Goal: Task Accomplishment & Management: Manage account settings

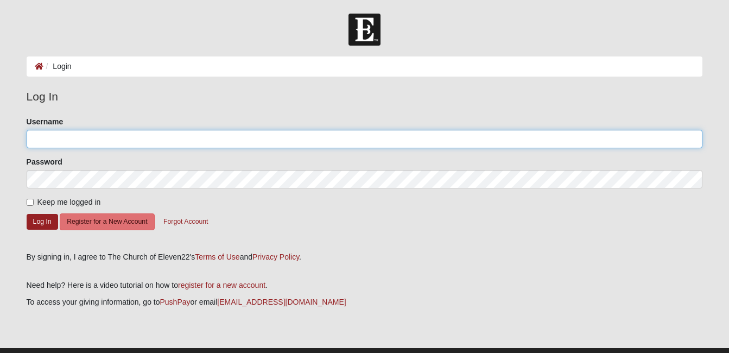
type input "annabell"
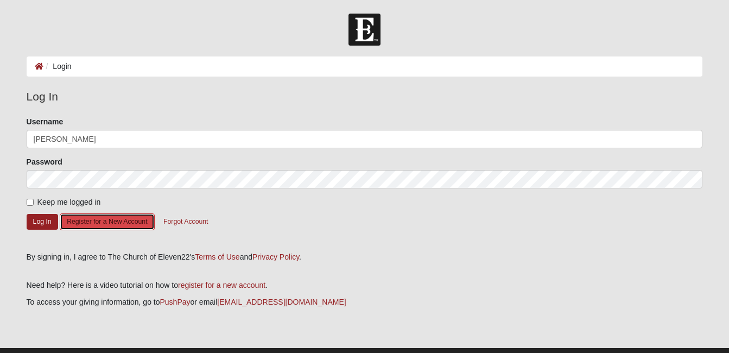
click at [103, 221] on button "Register for a New Account" at bounding box center [107, 221] width 94 height 17
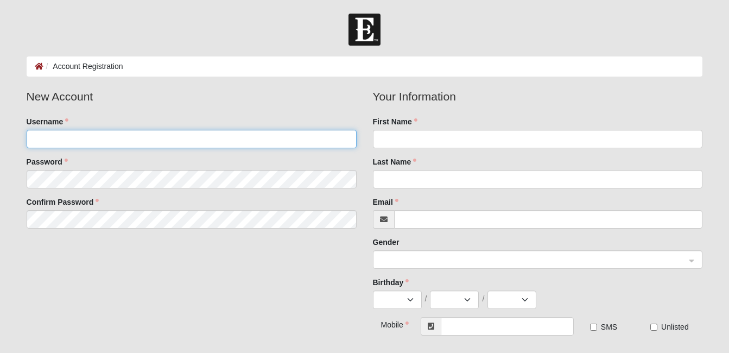
click at [86, 139] on input "Username" at bounding box center [192, 139] width 330 height 18
type input "dwhardin@tds.net"
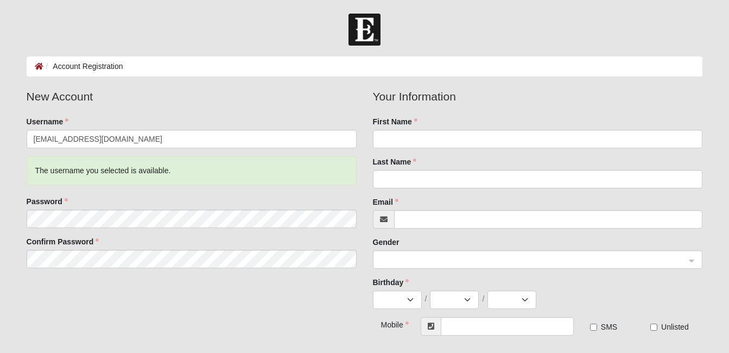
click at [9, 176] on form "Log In Account Registration Account Registration Error Please correct the follo…" at bounding box center [364, 286] width 729 height 545
click at [275, 94] on legend "New Account" at bounding box center [192, 96] width 330 height 17
click at [289, 236] on div "Username dwhardin@tds.net" at bounding box center [192, 252] width 330 height 32
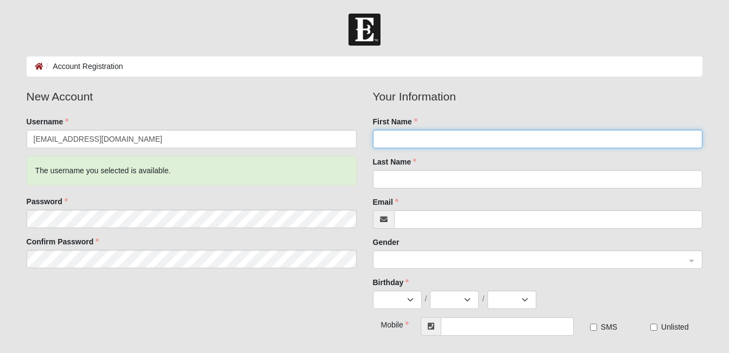
click at [426, 138] on input "First Name" at bounding box center [538, 139] width 330 height 18
type input "Diane"
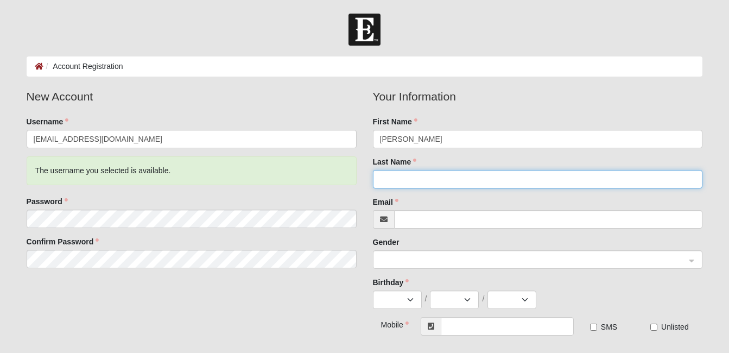
click at [416, 177] on input "Last Name" at bounding box center [538, 179] width 330 height 18
type input "Hardin"
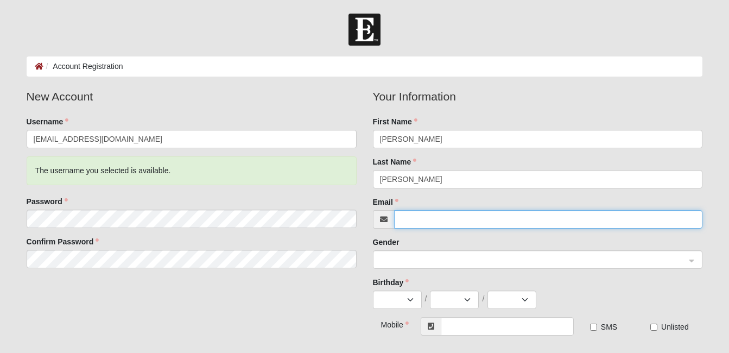
click at [405, 215] on input "Email" at bounding box center [548, 219] width 309 height 18
click at [405, 256] on span at bounding box center [533, 260] width 306 height 12
type input "dwhardin@tds.net"
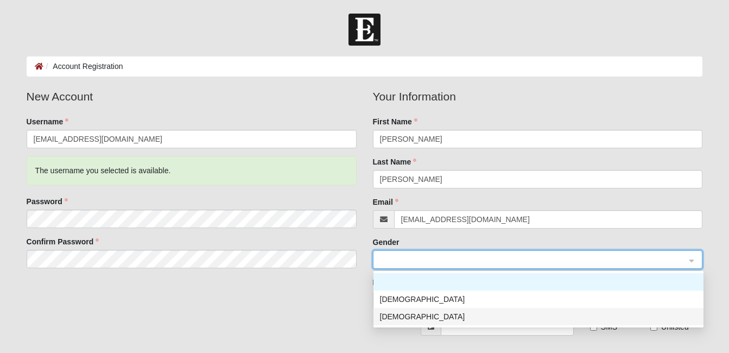
click at [398, 318] on div "Female" at bounding box center [538, 316] width 317 height 12
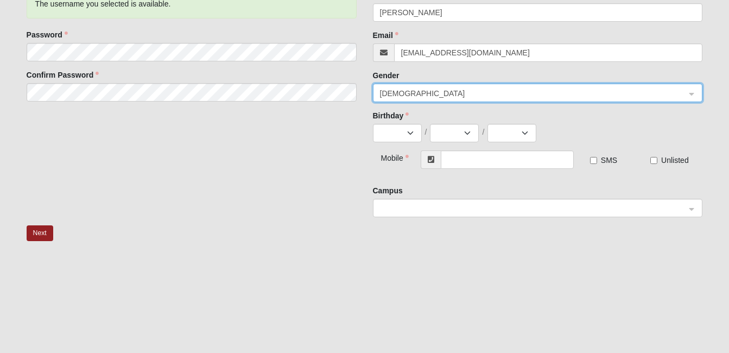
scroll to position [205, 0]
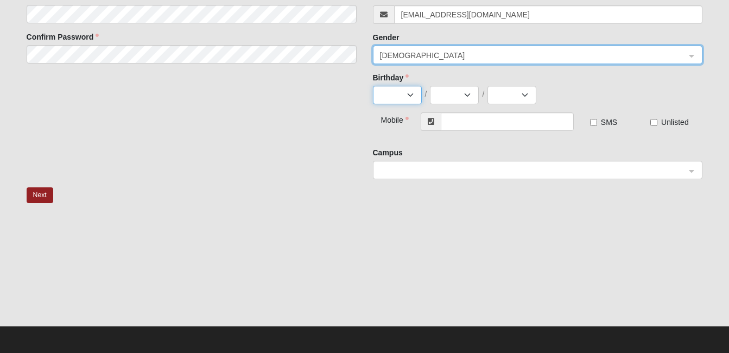
click at [410, 95] on select "Jan Feb Mar Apr May Jun Jul Aug Sep Oct Nov Dec" at bounding box center [397, 95] width 49 height 18
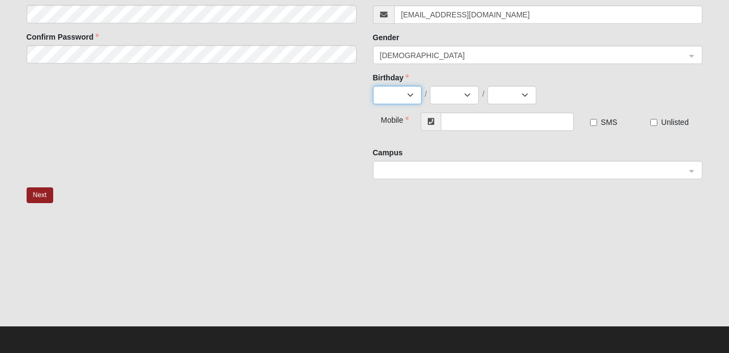
select select "8"
click at [373, 86] on select "Jan Feb Mar Apr May Jun Jul Aug Sep Oct Nov Dec" at bounding box center [397, 95] width 49 height 18
click at [466, 93] on select "1 2 3 4 5 6 7 8 9 10 11 12 13 14 15 16 17 18 19 20 21 22 23 24 25 26 27 28 29 3…" at bounding box center [454, 95] width 49 height 18
select select "21"
click at [430, 86] on select "1 2 3 4 5 6 7 8 9 10 11 12 13 14 15 16 17 18 19 20 21 22 23 24 25 26 27 28 29 3…" at bounding box center [454, 95] width 49 height 18
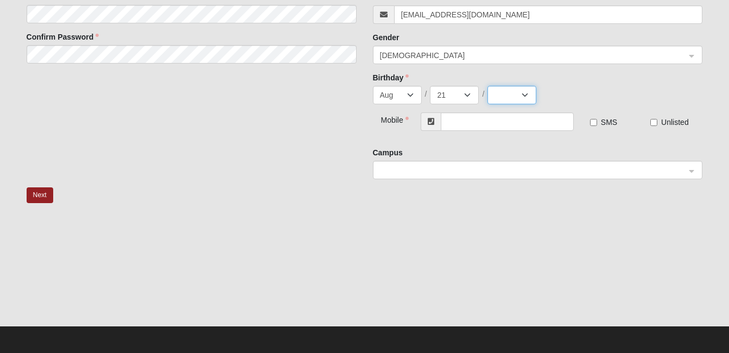
click at [526, 93] on select "2025 2024 2023 2022 2021 2020 2019 2018 2017 2016 2015 2014 2013 2012 2011 2010…" at bounding box center [511, 95] width 49 height 18
select select "1964"
click at [487, 86] on select "2025 2024 2023 2022 2021 2020 2019 2018 2017 2016 2015 2014 2013 2012 2011 2010…" at bounding box center [511, 95] width 49 height 18
click at [461, 119] on input "text" at bounding box center [507, 121] width 133 height 18
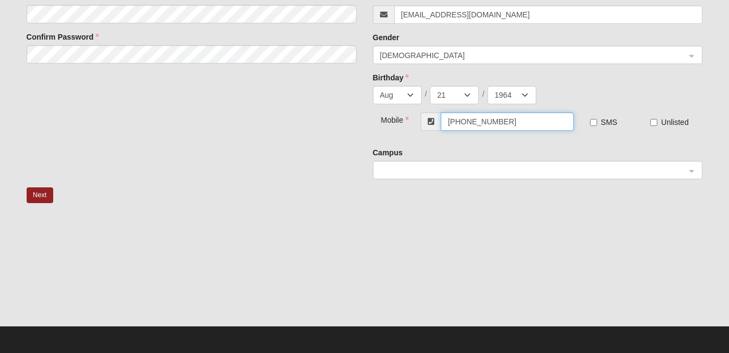
type input "(912) 409-0382"
click at [575, 272] on div at bounding box center [365, 270] width 676 height 109
click at [690, 170] on div at bounding box center [537, 170] width 329 height 18
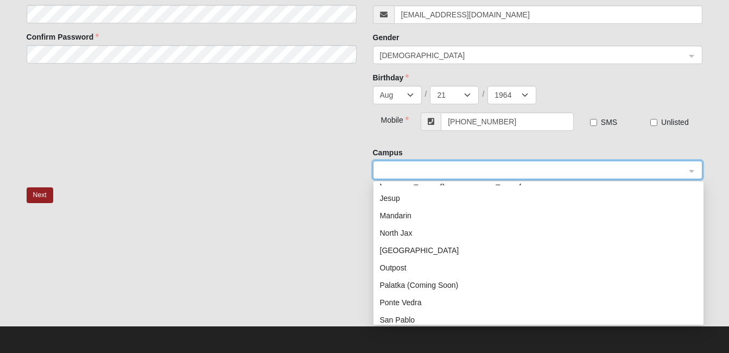
scroll to position [139, 0]
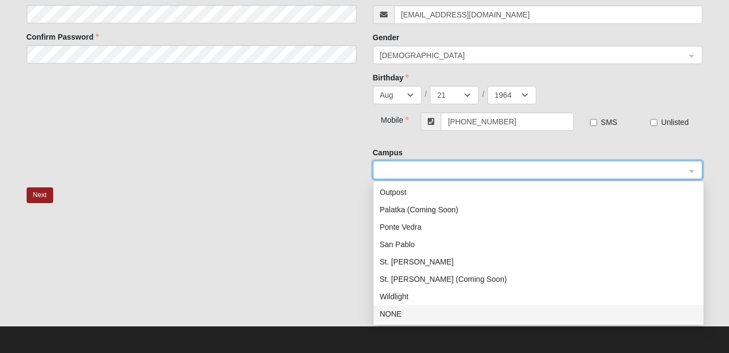
click at [391, 313] on div "NONE" at bounding box center [538, 314] width 317 height 12
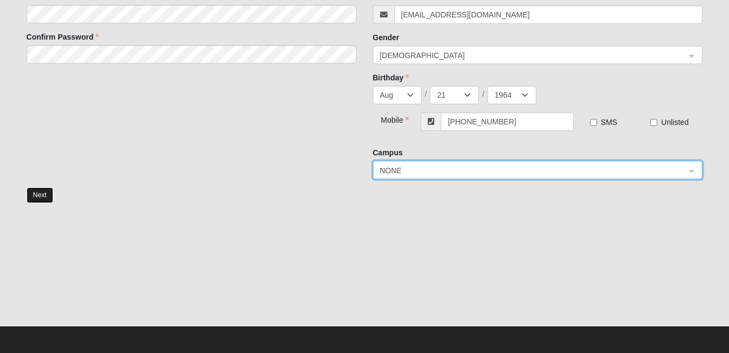
click at [41, 197] on button "Next" at bounding box center [40, 195] width 27 height 16
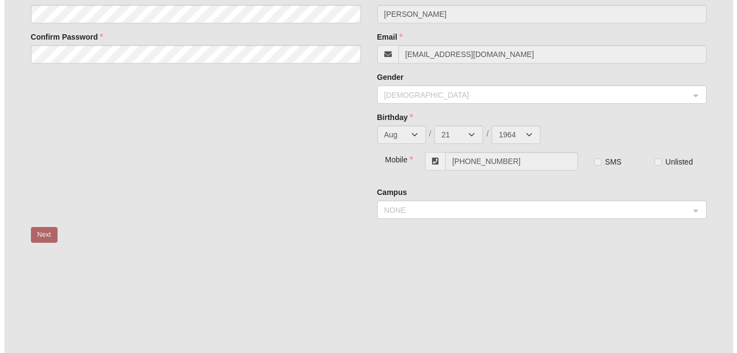
scroll to position [0, 0]
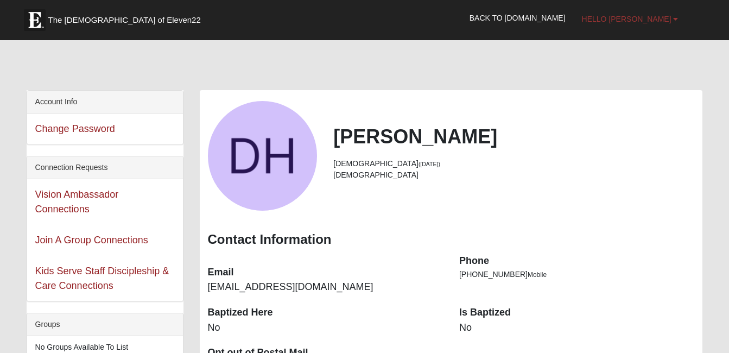
click at [675, 18] on b at bounding box center [675, 19] width 5 height 8
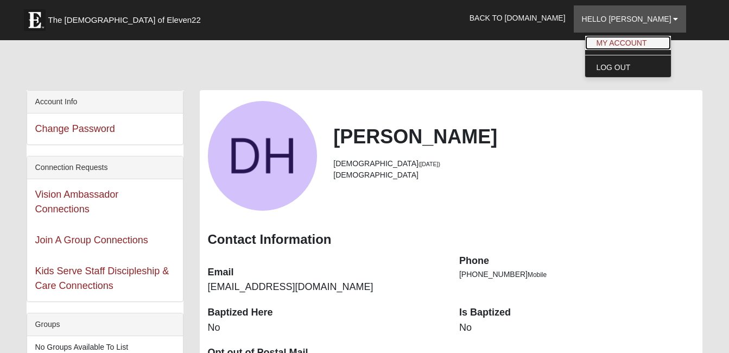
click at [655, 39] on link "My Account" at bounding box center [628, 43] width 86 height 14
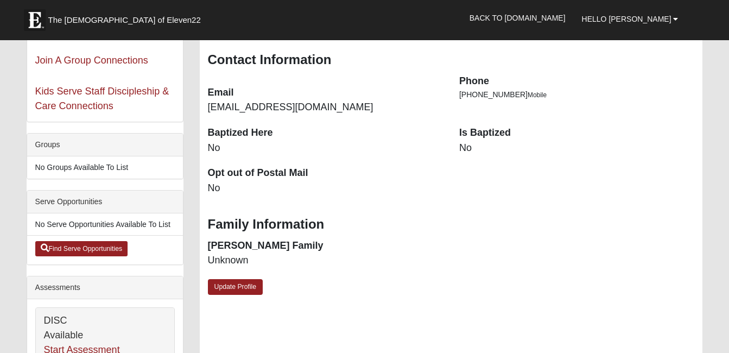
scroll to position [192, 0]
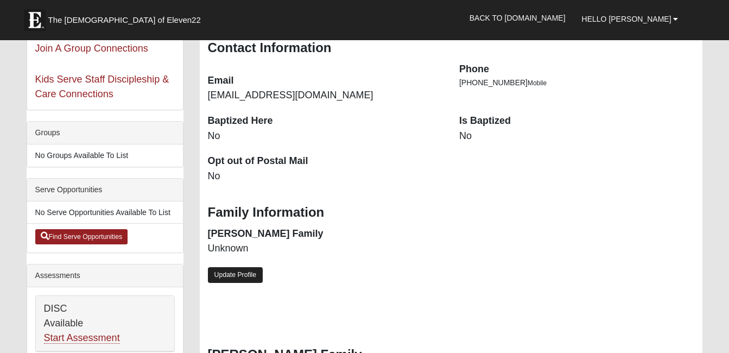
click at [226, 278] on link "Update Profile" at bounding box center [235, 275] width 55 height 16
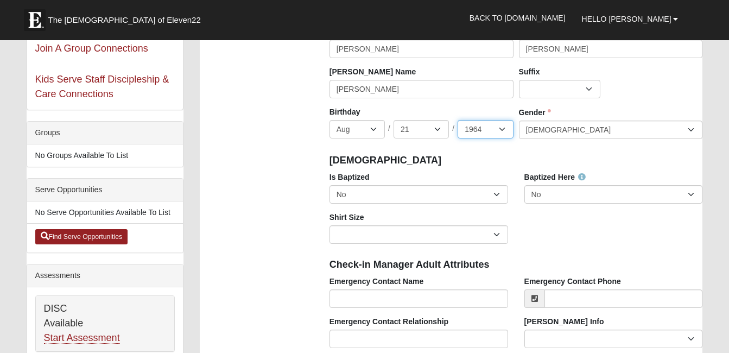
click at [501, 127] on select "2025 2024 2023 2022 2021 2020 2019 2018 2017 2016 2015 2014 2013 2012 2011 2010…" at bounding box center [484, 129] width 55 height 18
select select "1960"
click at [457, 120] on select "2025 2024 2023 2022 2021 2020 2019 2018 2017 2016 2015 2014 2013 2012 2011 2010…" at bounding box center [484, 129] width 55 height 18
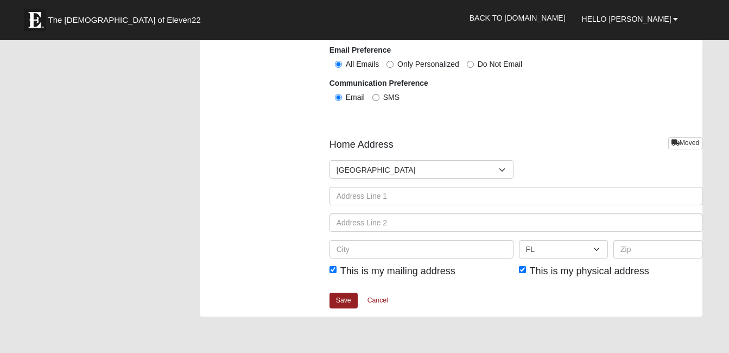
scroll to position [1401, 0]
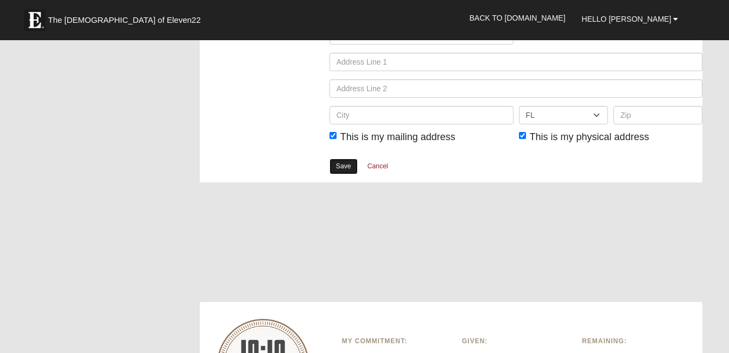
click at [343, 169] on link "Save" at bounding box center [343, 166] width 28 height 16
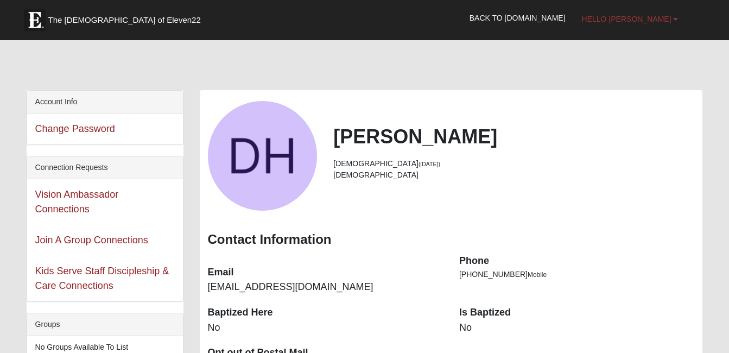
click at [674, 21] on b at bounding box center [675, 19] width 5 height 8
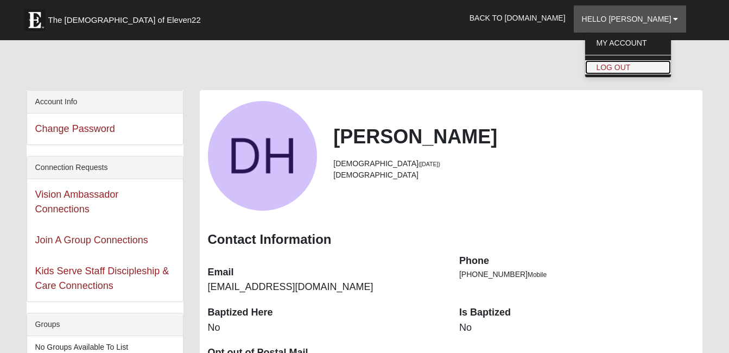
click at [652, 66] on link "Log Out" at bounding box center [628, 67] width 86 height 14
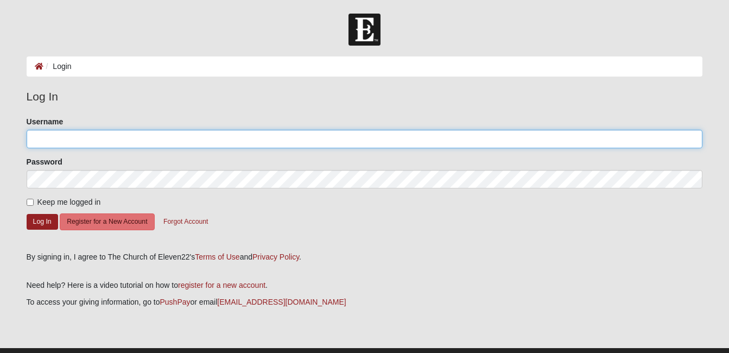
type input "annabell"
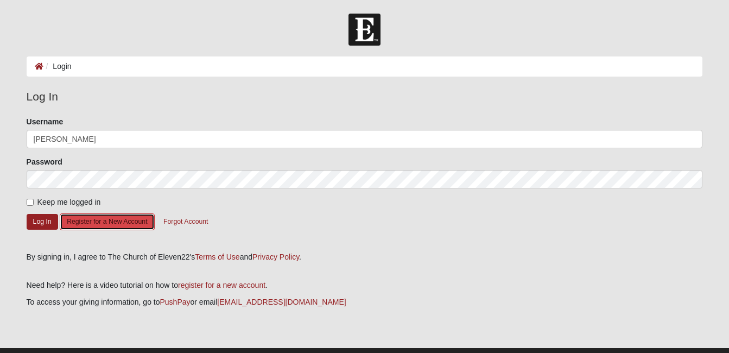
click at [89, 221] on button "Register for a New Account" at bounding box center [107, 221] width 94 height 17
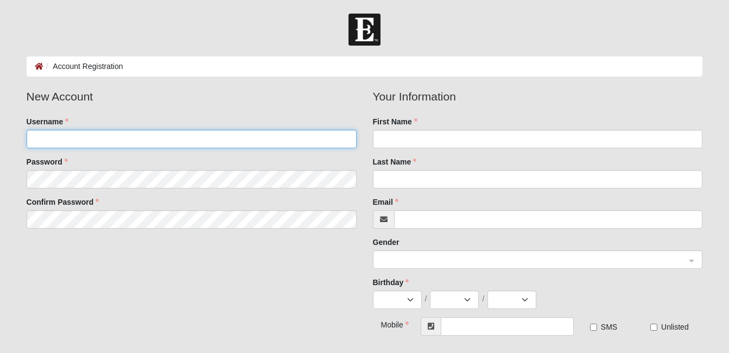
click at [84, 138] on input "Username" at bounding box center [192, 139] width 330 height 18
